Goal: Transaction & Acquisition: Book appointment/travel/reservation

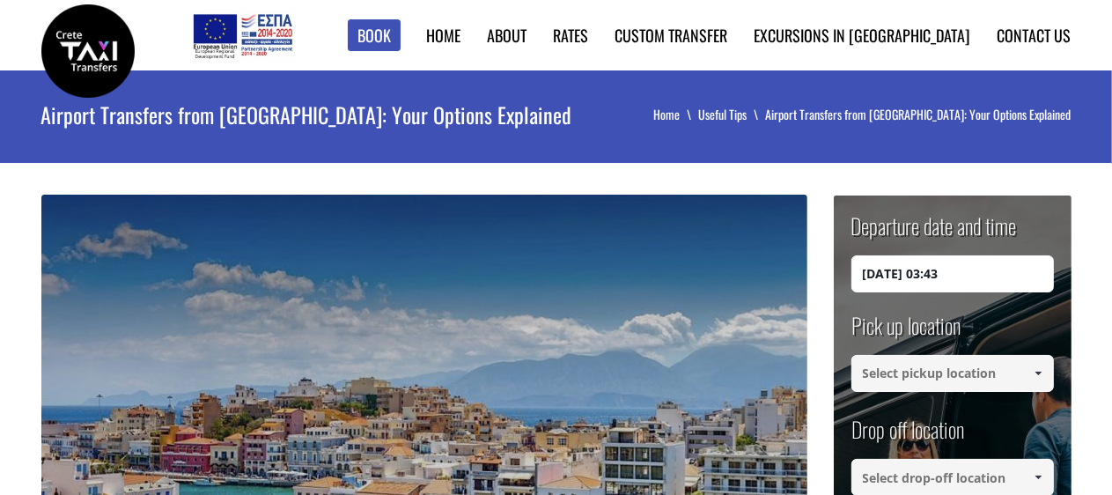
click at [928, 270] on input "[DATE] 03:43" at bounding box center [952, 273] width 202 height 37
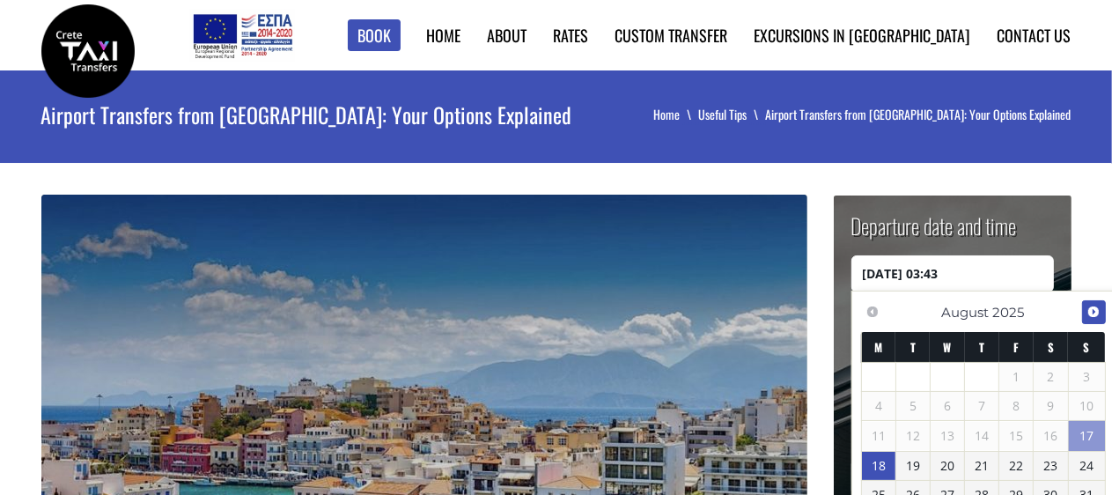
click at [1098, 310] on span "Next" at bounding box center [1093, 312] width 14 height 14
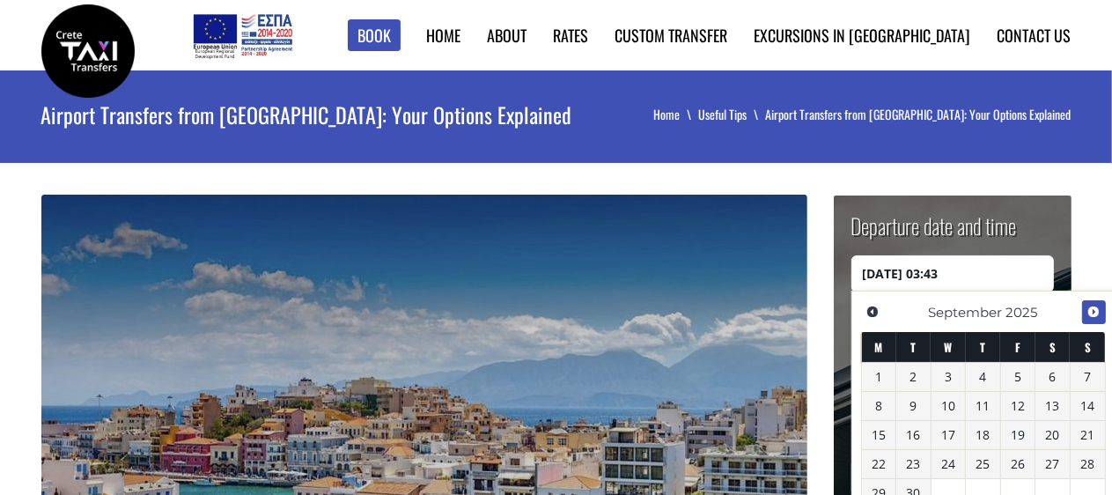
click at [1097, 310] on span "Next" at bounding box center [1093, 312] width 14 height 14
click at [880, 457] on link "20" at bounding box center [879, 464] width 34 height 28
click at [851, 360] on div "Previous Next [DATE] M T W T F S S 1 2 3 4 5 6 7 8 9 10 11 12 13 14 15 16 17 18…" at bounding box center [983, 470] width 264 height 361
click at [1006, 281] on input "[DATE] 00:00" at bounding box center [952, 273] width 202 height 37
click at [1017, 278] on input "[DATE] 00:25" at bounding box center [952, 273] width 202 height 37
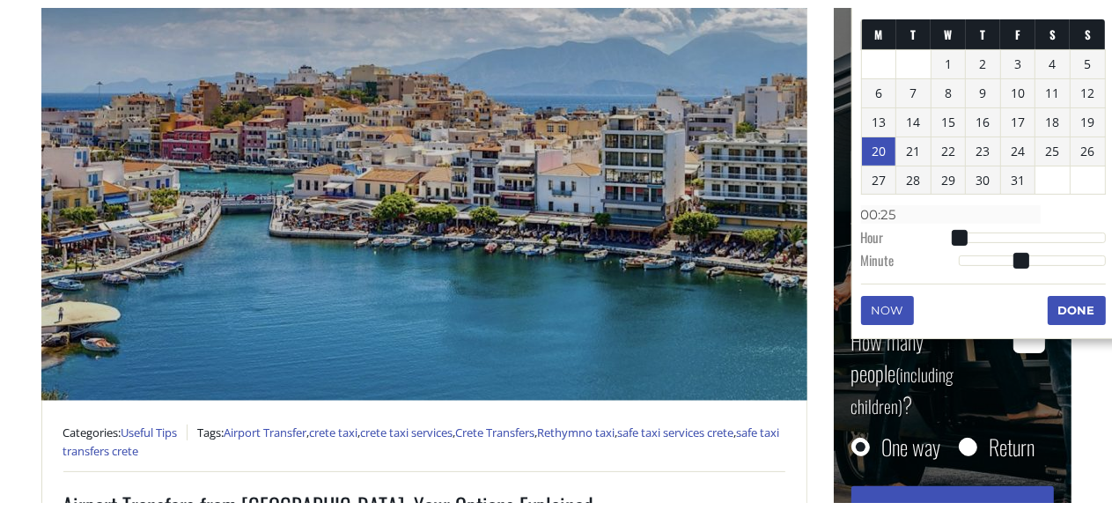
scroll to position [352, 0]
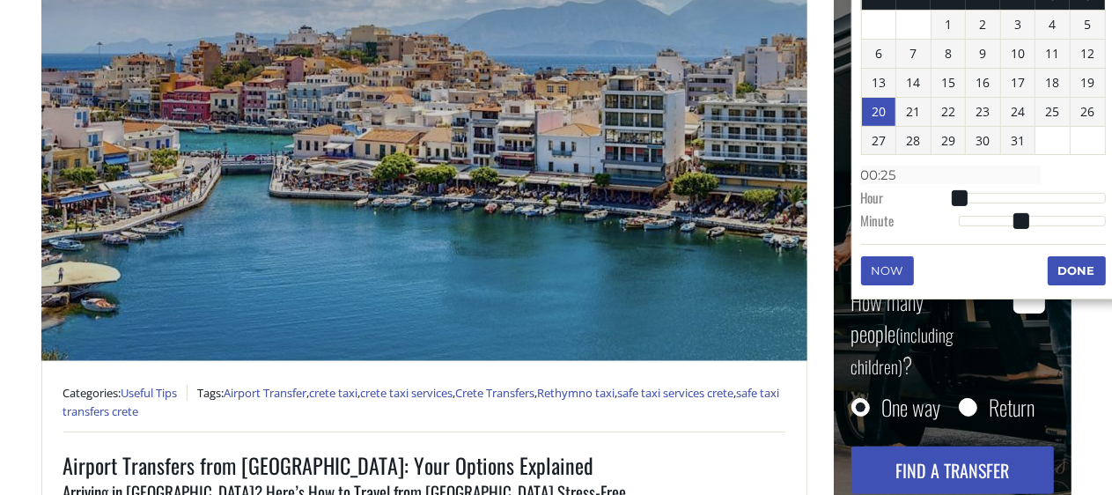
type input "[DATE] 00:25"
click at [1093, 266] on button "Done" at bounding box center [1076, 270] width 58 height 28
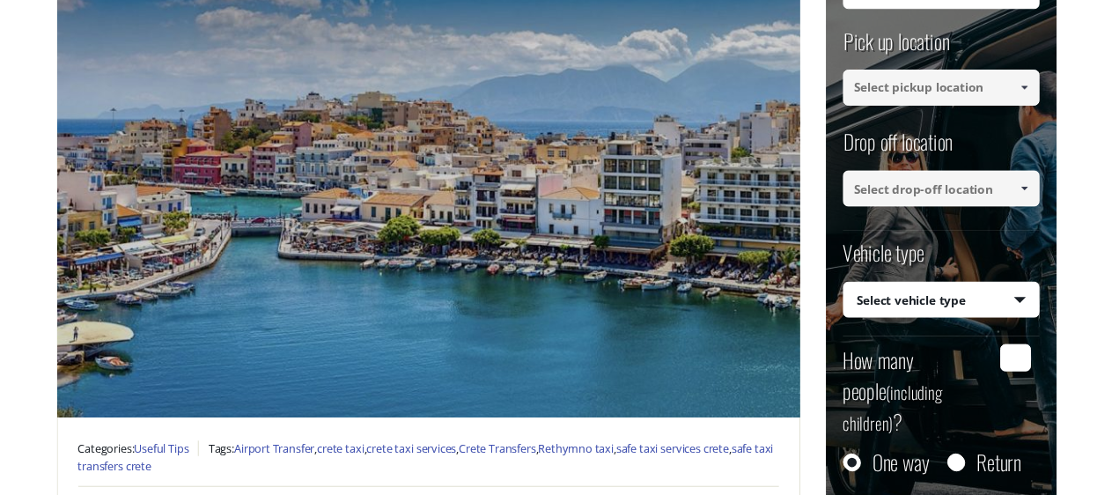
scroll to position [176, 0]
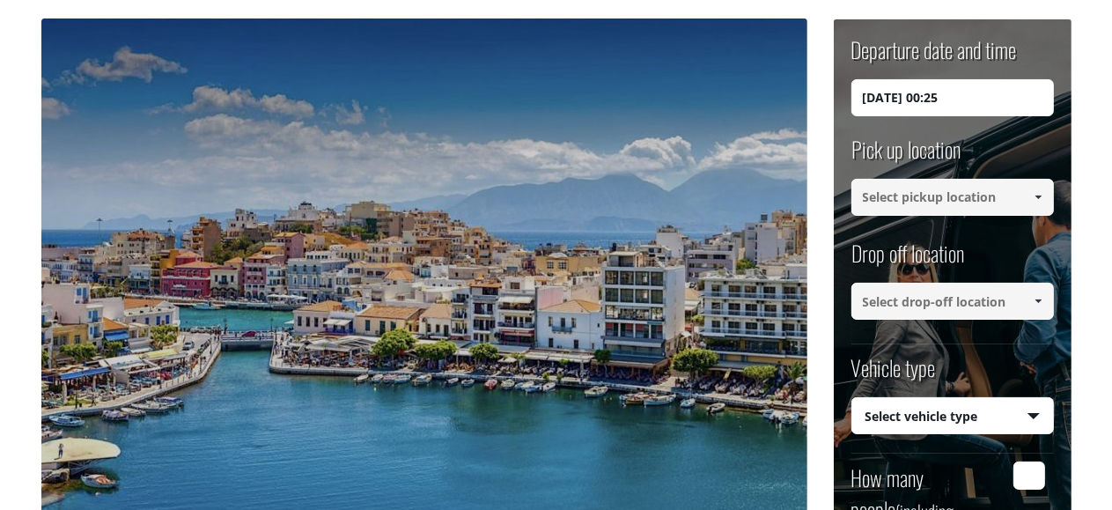
click at [902, 198] on input at bounding box center [952, 197] width 202 height 37
click at [1032, 192] on span at bounding box center [1038, 197] width 14 height 14
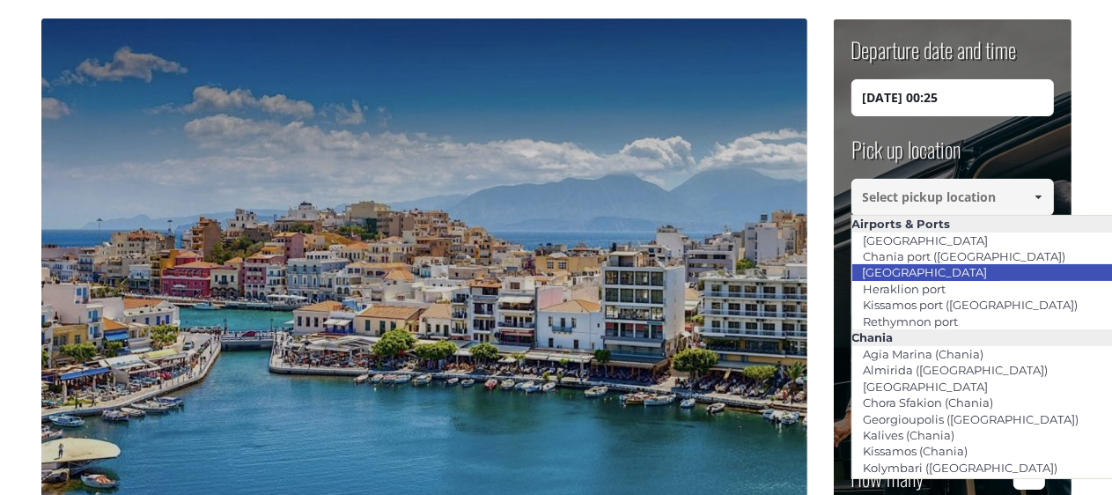
click at [926, 273] on link "[GEOGRAPHIC_DATA]" at bounding box center [925, 272] width 148 height 25
type input "[GEOGRAPHIC_DATA]"
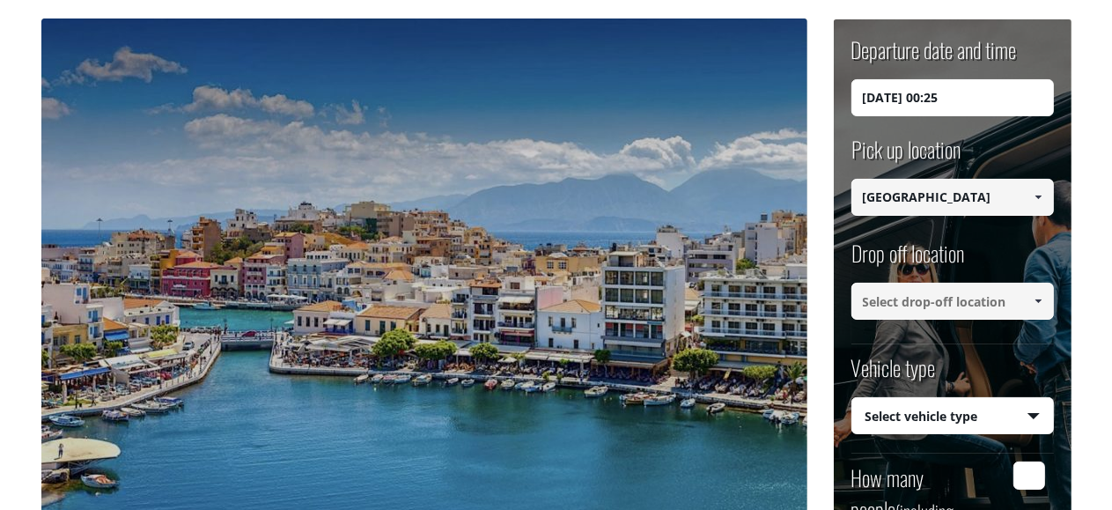
click at [1039, 297] on span at bounding box center [1038, 301] width 14 height 14
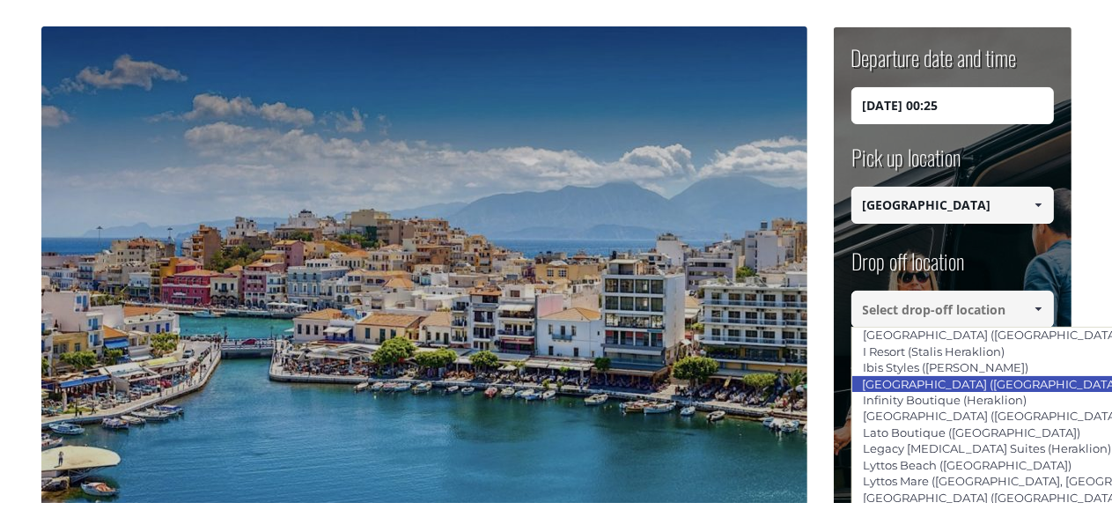
scroll to position [2024, 0]
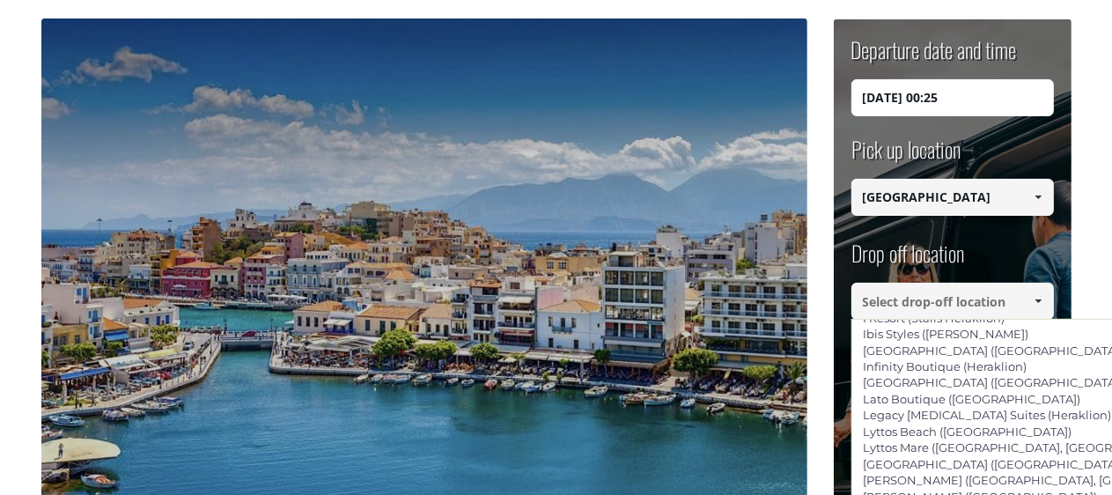
type input "[PERSON_NAME] (Lasithi)"
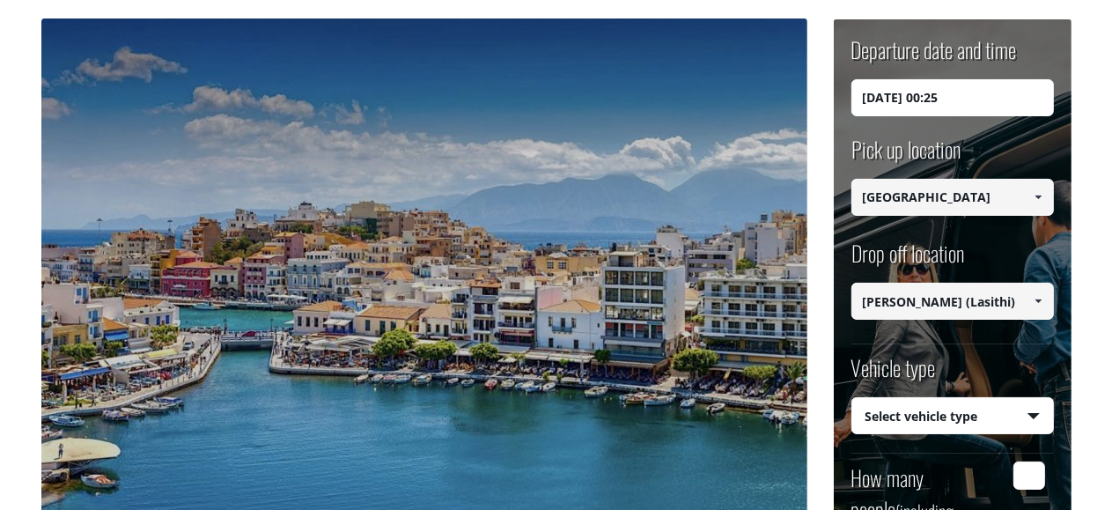
click at [886, 409] on select "Select vehicle type Taxi (4 passengers) Mercedes E Class Mini Van (7 passengers…" at bounding box center [952, 416] width 201 height 37
select select "540"
click at [852, 398] on select "Select vehicle type Taxi (4 passengers) Mercedes E Class Mini Van (7 passengers…" at bounding box center [952, 416] width 201 height 37
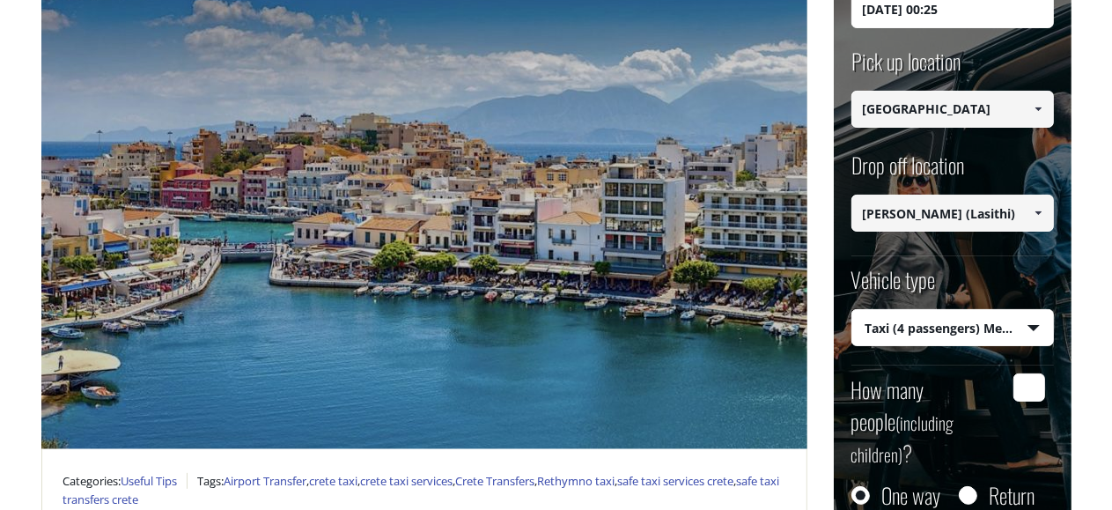
click at [1031, 385] on input "How many people (including children) ?" at bounding box center [1029, 387] width 32 height 28
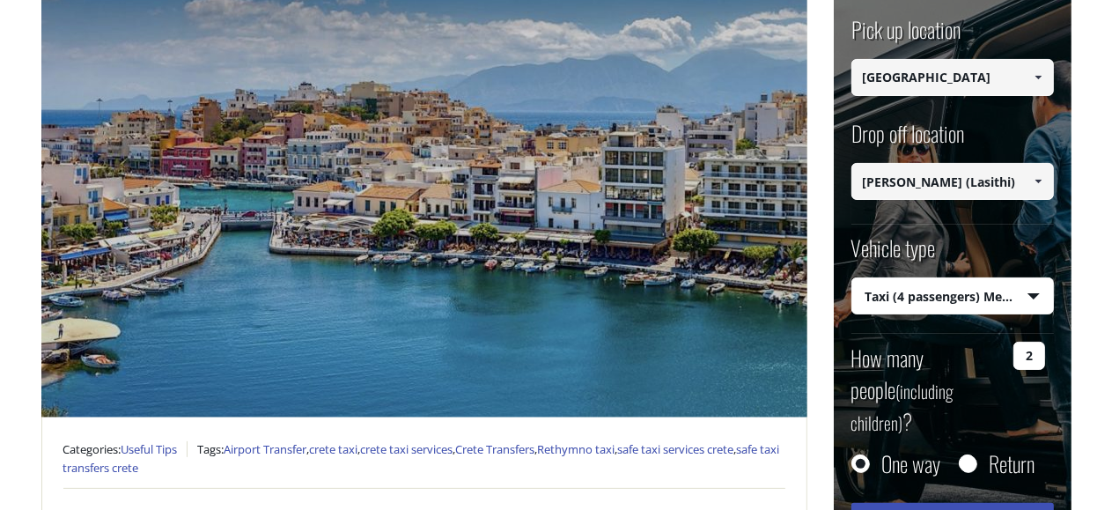
scroll to position [352, 0]
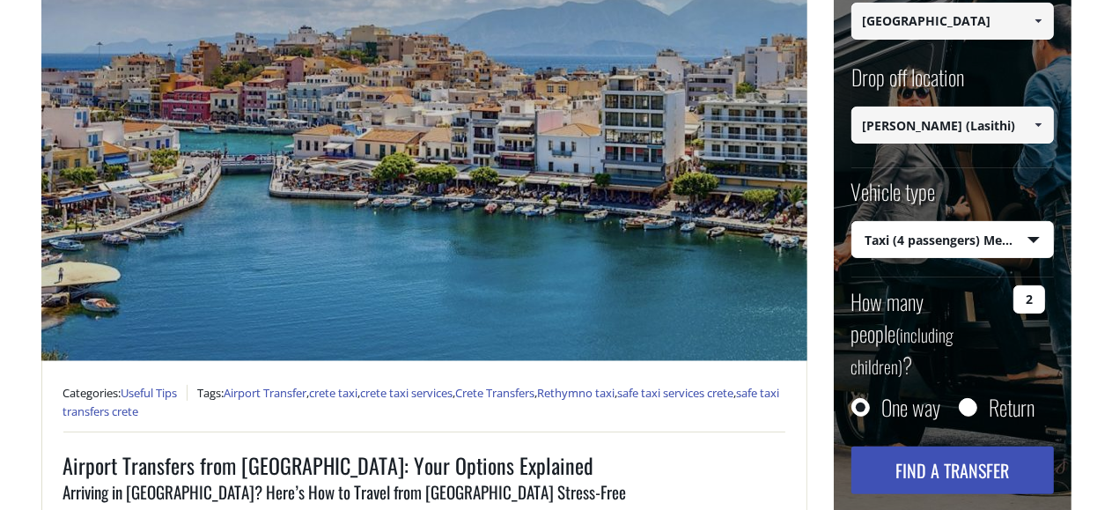
type input "2"
click at [905, 446] on button "Find a transfer" at bounding box center [952, 470] width 202 height 48
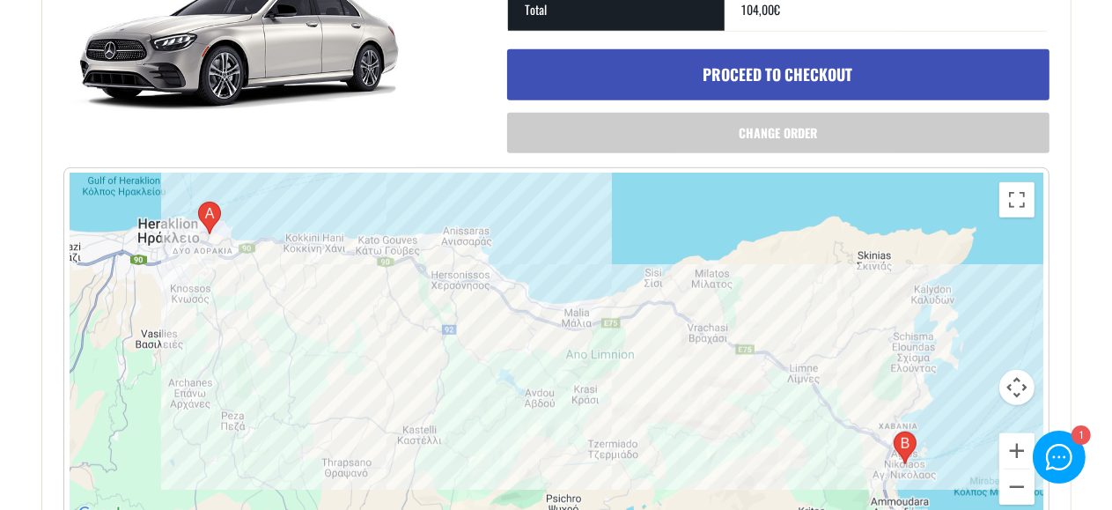
scroll to position [792, 0]
